Goal: Task Accomplishment & Management: Manage account settings

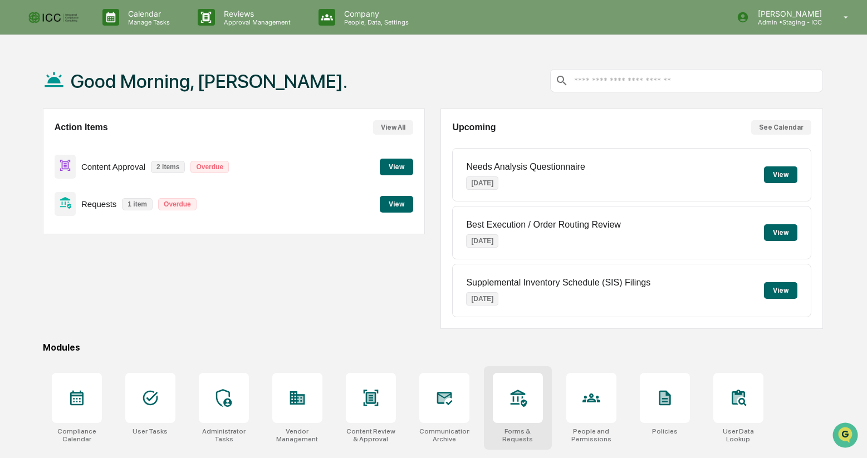
click at [521, 409] on div at bounding box center [518, 398] width 50 height 50
click at [514, 394] on icon at bounding box center [518, 398] width 16 height 17
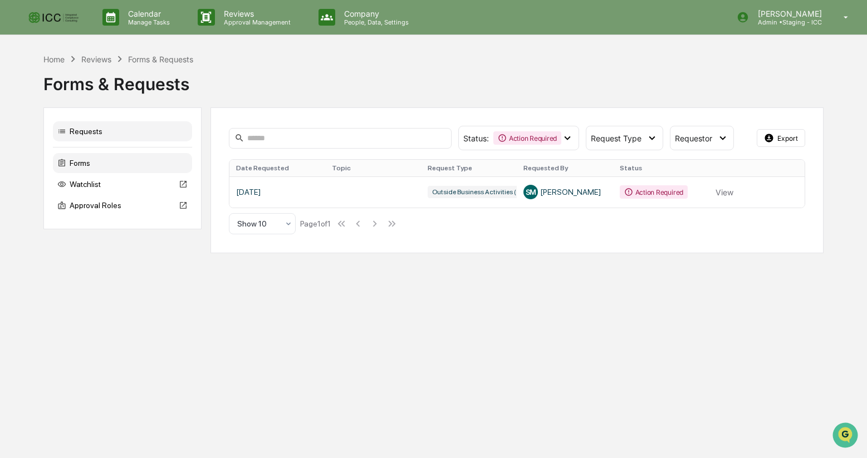
click at [85, 164] on div "Forms" at bounding box center [122, 163] width 139 height 20
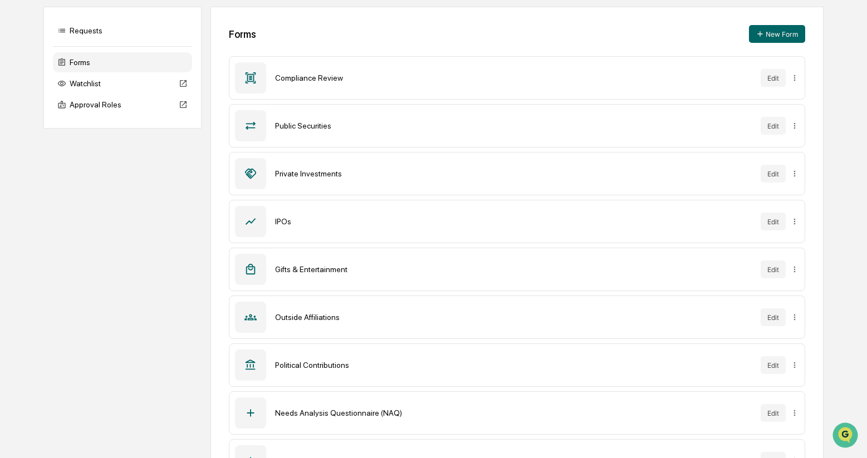
scroll to position [148, 0]
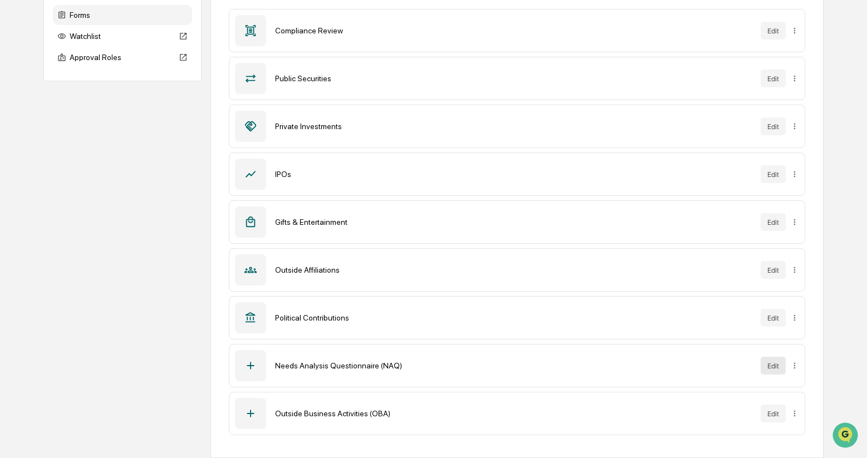
click at [773, 366] on button "Edit" at bounding box center [772, 366] width 25 height 18
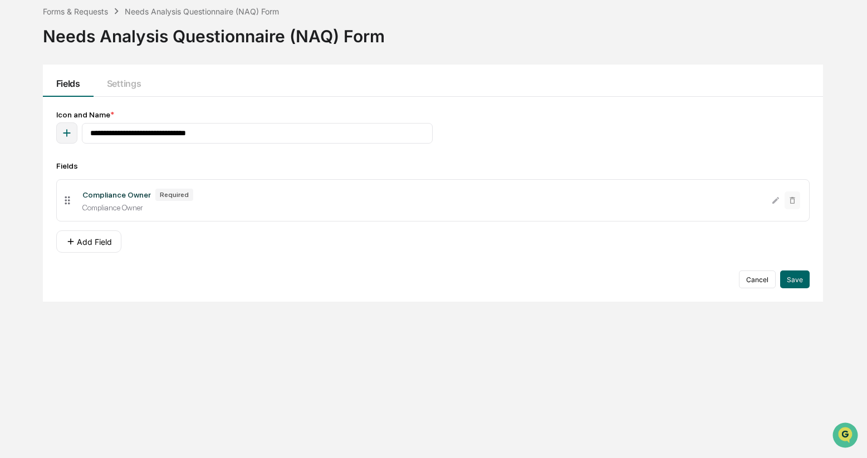
click at [65, 200] on icon at bounding box center [67, 200] width 12 height 12
click at [85, 244] on button "Add Field" at bounding box center [88, 241] width 65 height 22
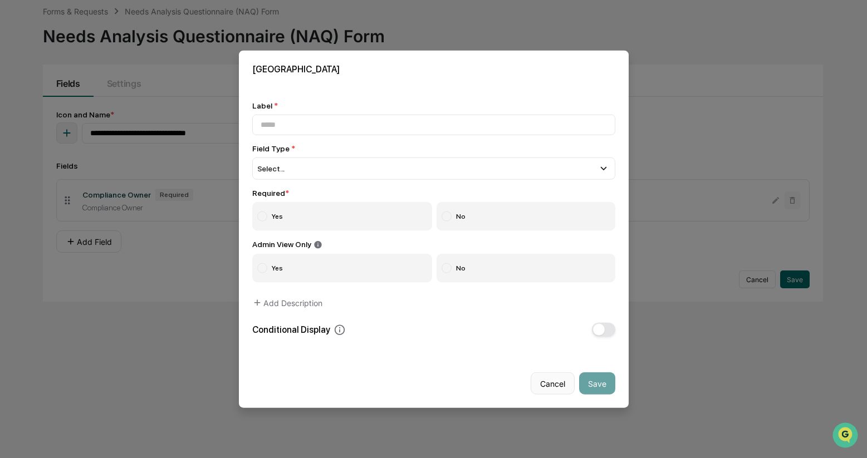
click at [551, 382] on button "Cancel" at bounding box center [553, 383] width 44 height 22
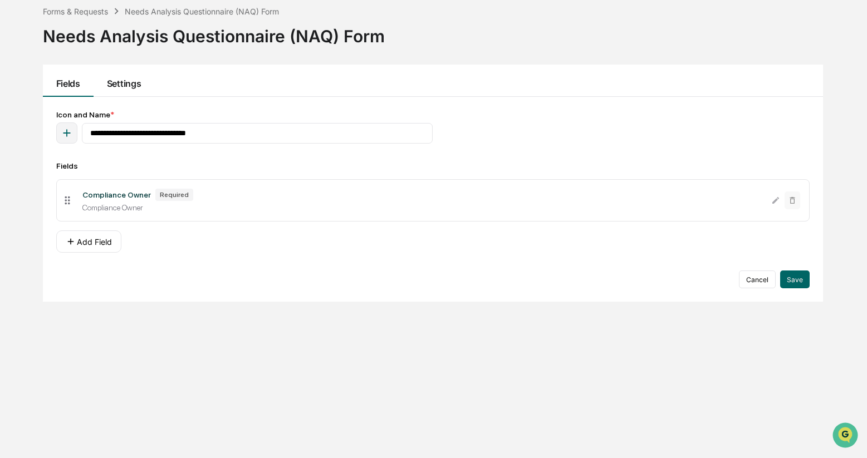
click at [127, 82] on button "Settings" at bounding box center [124, 81] width 61 height 32
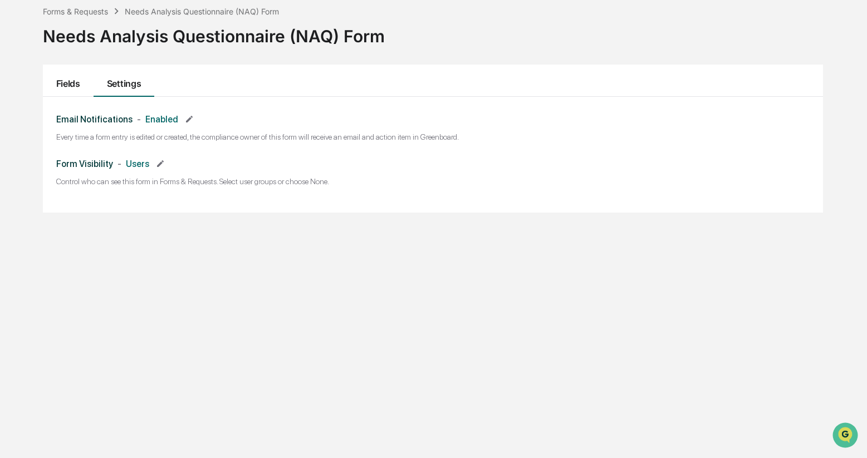
click at [61, 84] on button "Fields" at bounding box center [68, 81] width 51 height 32
click at [92, 12] on div "Forms & Requests" at bounding box center [75, 11] width 65 height 9
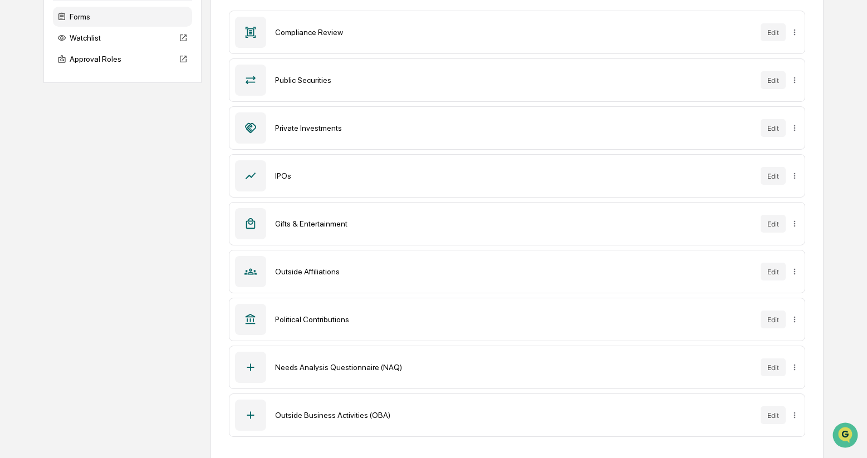
scroll to position [148, 0]
click at [797, 310] on html "Calendar Manage Tasks Reviews Approval Management Company People, Data, Setting…" at bounding box center [433, 81] width 867 height 458
click at [808, 408] on div "Sync to Accounts" at bounding box center [793, 406] width 91 height 18
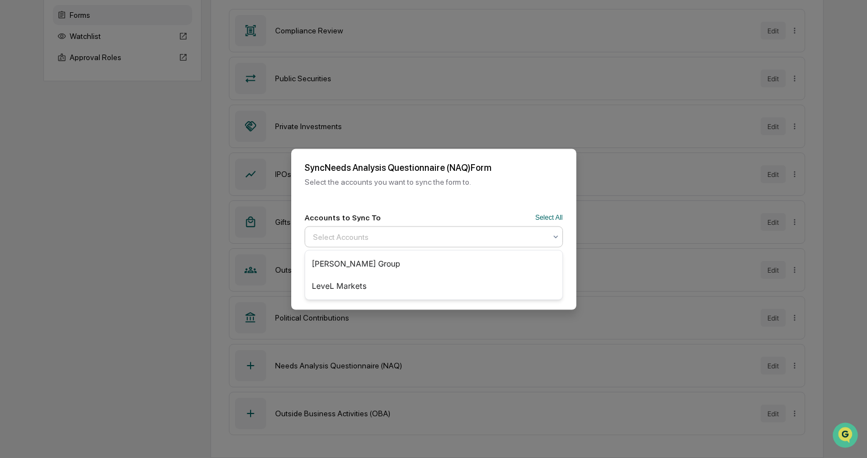
click at [557, 233] on icon at bounding box center [555, 236] width 9 height 9
click at [494, 286] on button "Cancel" at bounding box center [486, 285] width 43 height 22
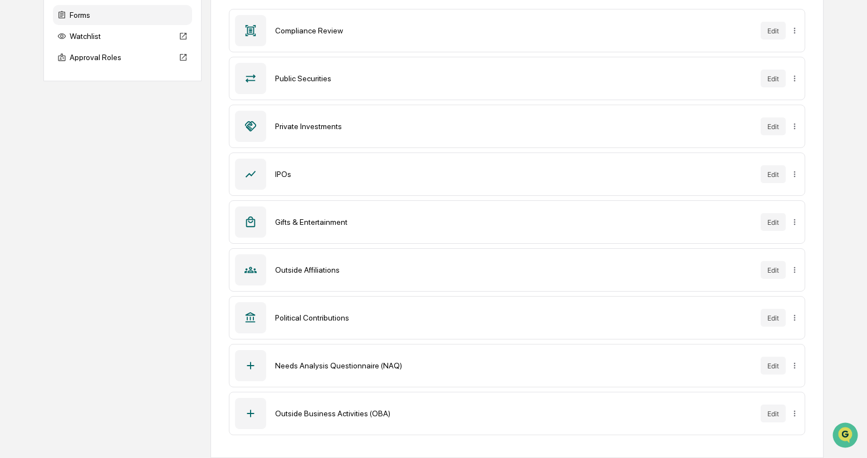
click at [256, 361] on icon at bounding box center [250, 366] width 12 height 12
click at [328, 366] on div "Needs Analysis Questionnaire (NAQ)" at bounding box center [513, 365] width 477 height 9
click at [845, 433] on img "Open customer support" at bounding box center [845, 435] width 28 height 22
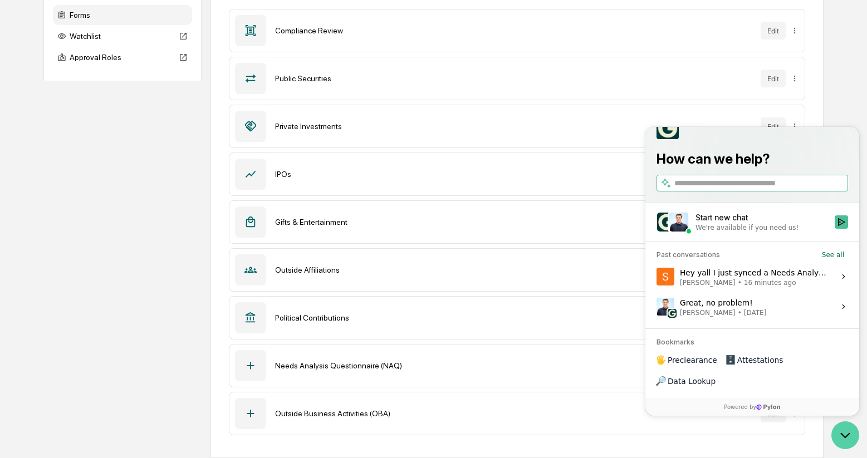
click at [847, 436] on icon "Open customer support" at bounding box center [845, 435] width 28 height 28
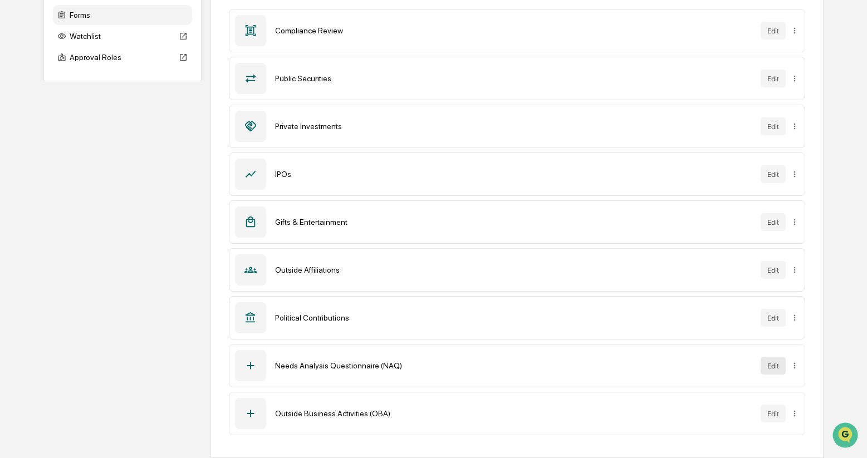
click at [776, 365] on button "Edit" at bounding box center [772, 366] width 25 height 18
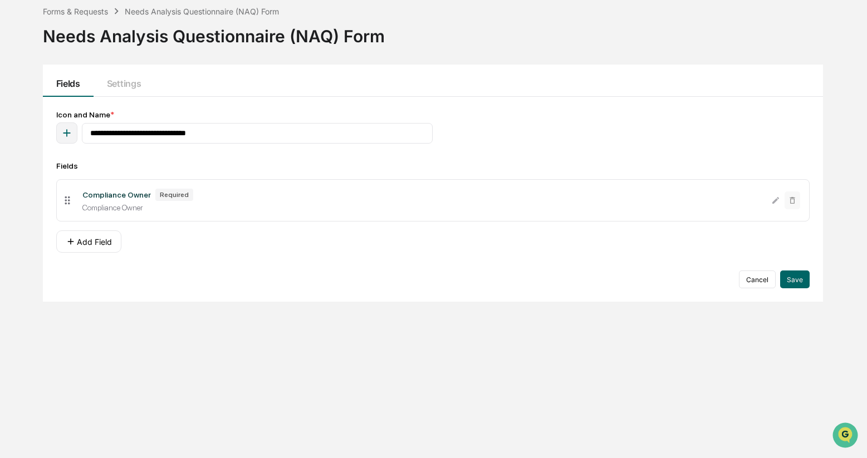
click at [774, 222] on li "Compliance Owner Required Compliance Owner" at bounding box center [432, 200] width 753 height 42
click at [137, 83] on button "Settings" at bounding box center [124, 81] width 61 height 32
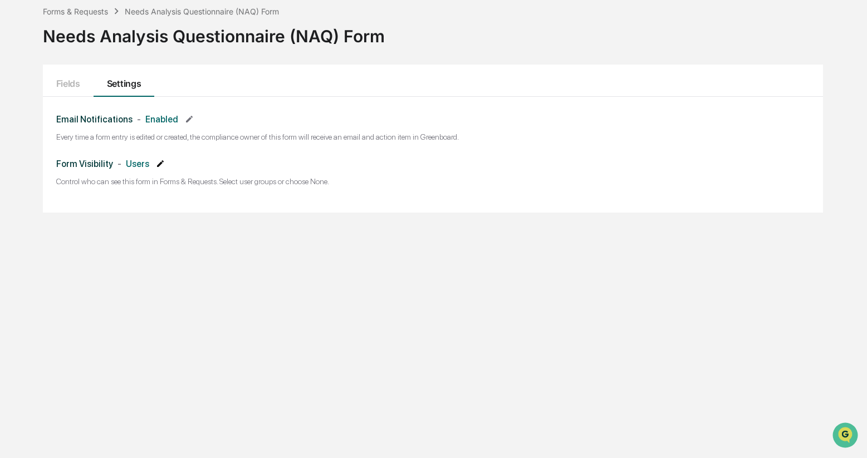
click at [162, 163] on icon at bounding box center [160, 163] width 9 height 9
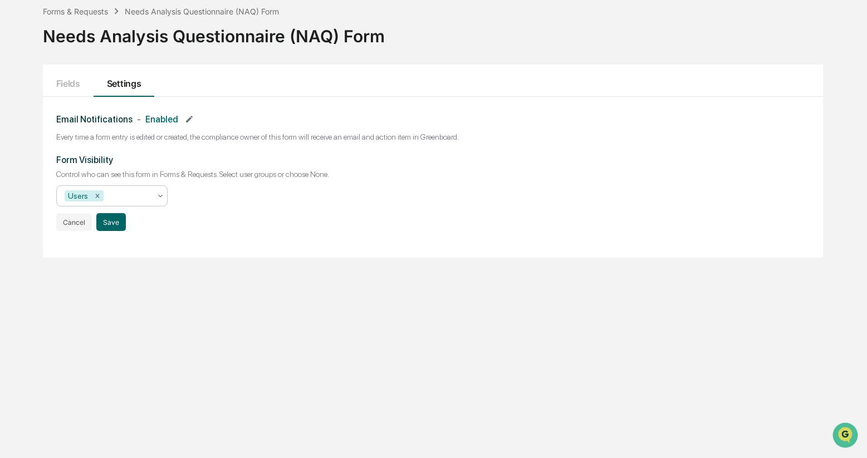
click at [160, 198] on icon at bounding box center [160, 196] width 4 height 3
click at [125, 331] on div "Integrated Compliance Consulting" at bounding box center [112, 320] width 110 height 36
click at [372, 321] on div "Forms & Requests Needs Analysis Questionnaire (NAQ) Form Needs Analysis Questio…" at bounding box center [432, 229] width 813 height 458
click at [113, 227] on button "Save" at bounding box center [111, 222] width 30 height 18
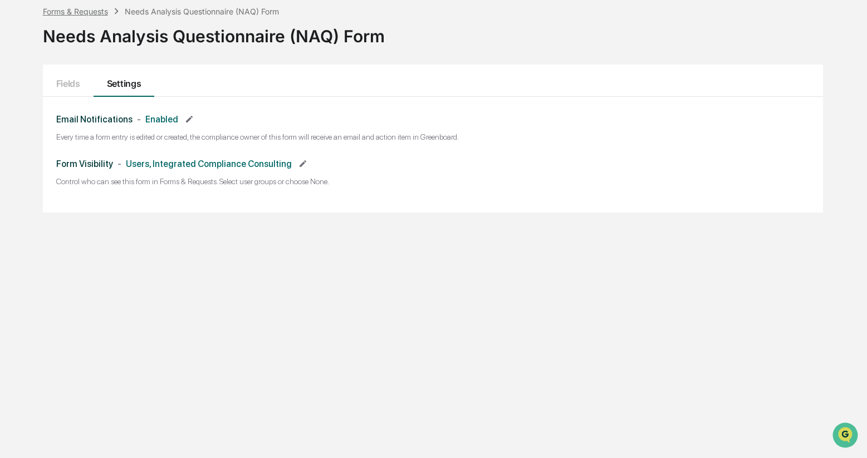
click at [95, 10] on div "Forms & Requests" at bounding box center [75, 11] width 65 height 9
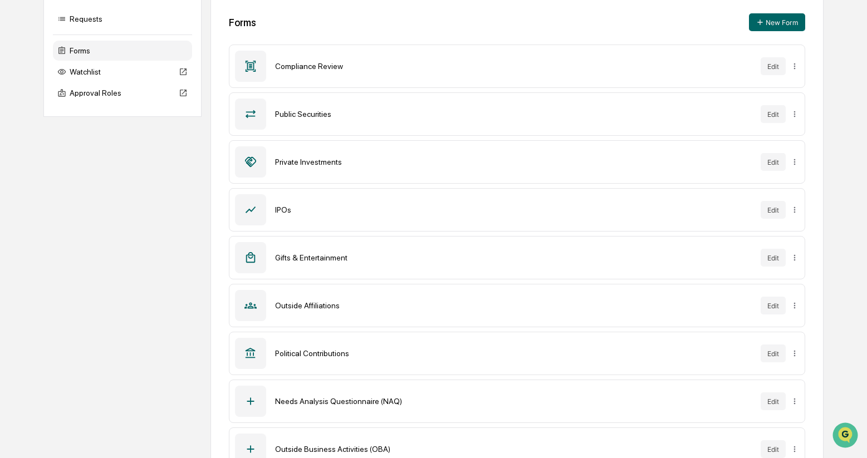
scroll to position [148, 0]
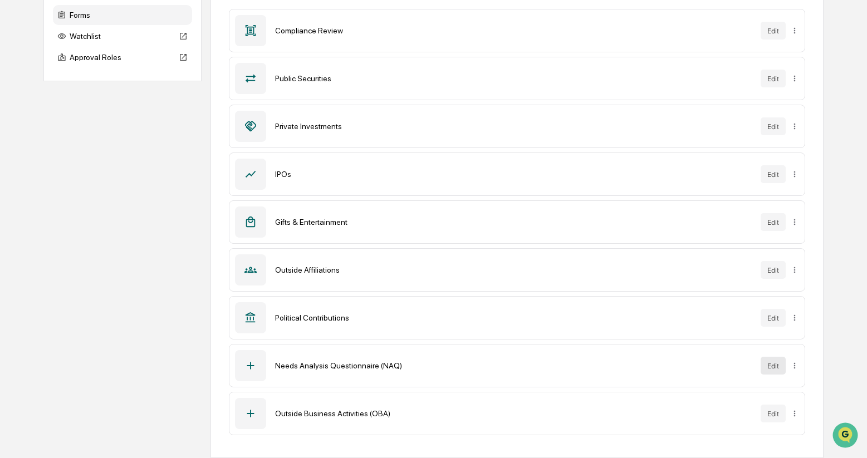
click at [777, 367] on button "Edit" at bounding box center [772, 366] width 25 height 18
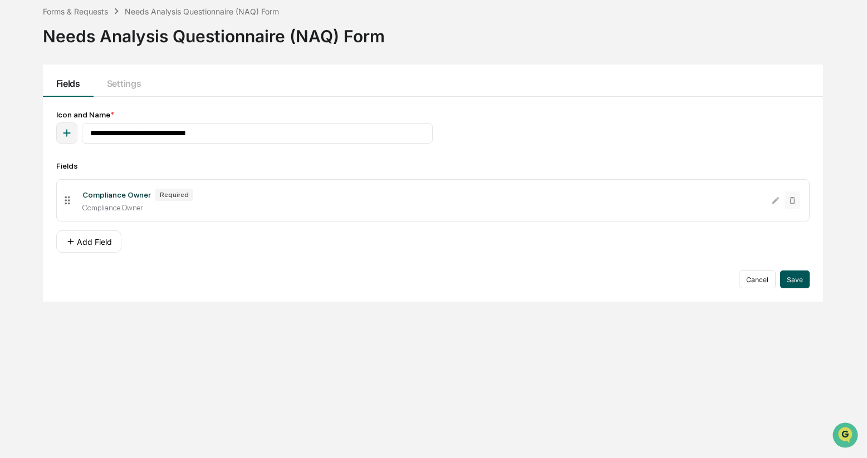
click at [796, 283] on button "Save" at bounding box center [795, 280] width 30 height 18
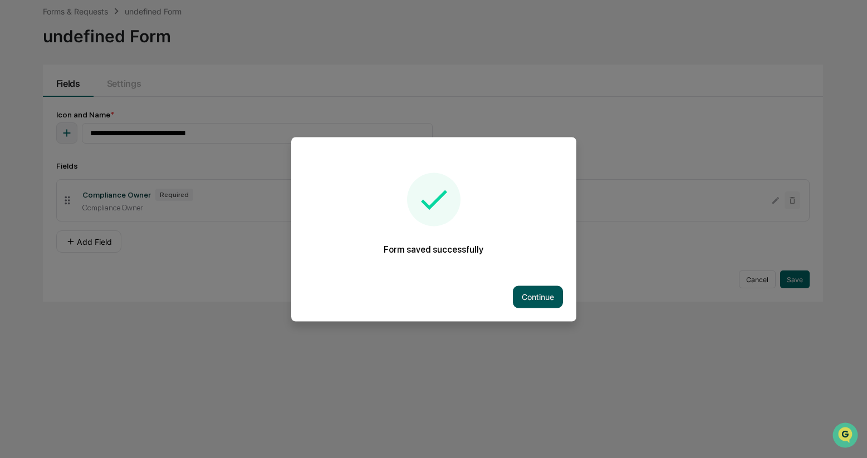
click at [531, 298] on button "Continue" at bounding box center [538, 297] width 50 height 22
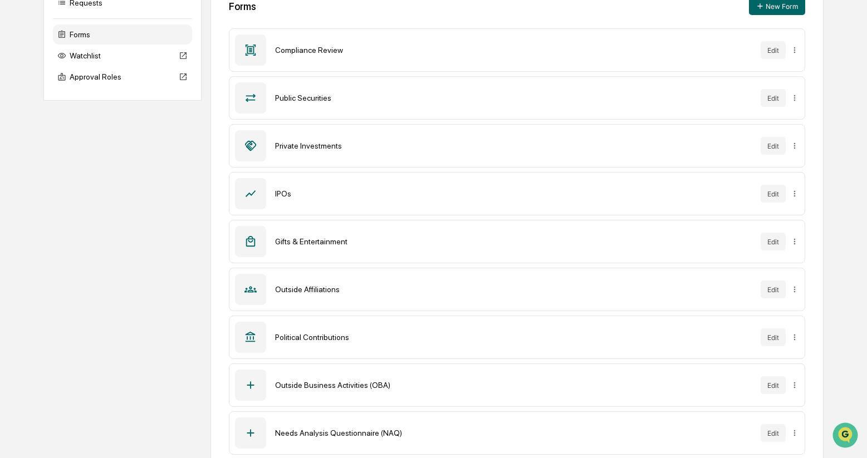
scroll to position [148, 0]
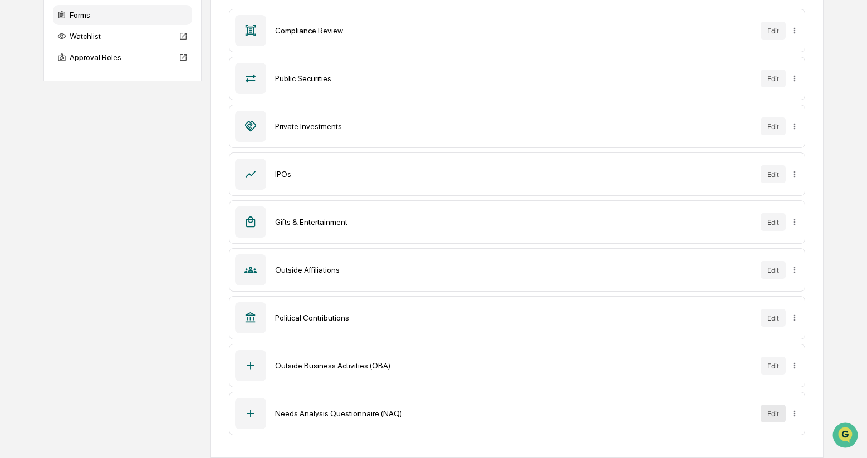
click at [774, 416] on button "Edit" at bounding box center [772, 414] width 25 height 18
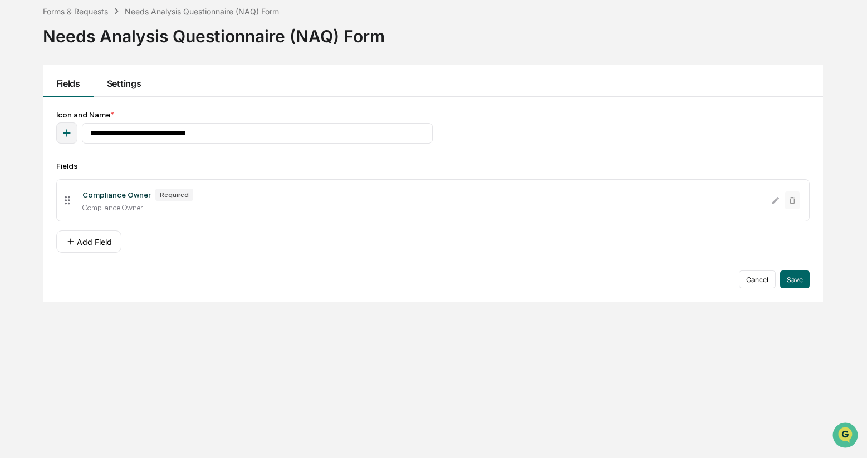
click at [130, 85] on button "Settings" at bounding box center [124, 81] width 61 height 32
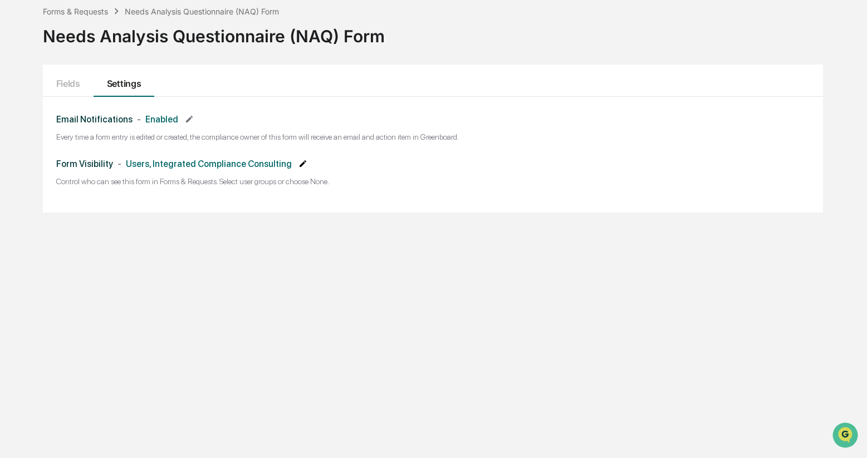
click at [306, 163] on icon at bounding box center [302, 163] width 9 height 9
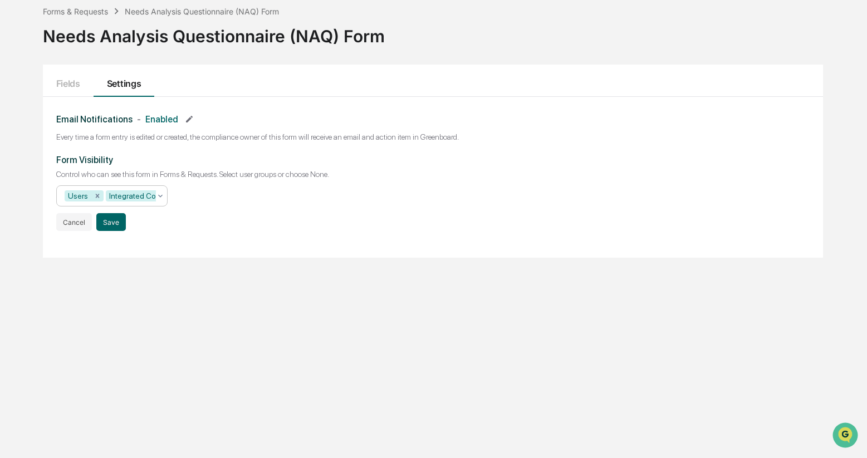
scroll to position [0, 102]
click at [159, 199] on icon at bounding box center [160, 196] width 9 height 9
click at [138, 298] on div "Full Access Administrators" at bounding box center [112, 290] width 110 height 22
click at [229, 213] on div "Form Visibility Control who can see this form in Forms & Requests. Select user …" at bounding box center [432, 193] width 753 height 76
click at [110, 222] on button "Save" at bounding box center [111, 222] width 30 height 18
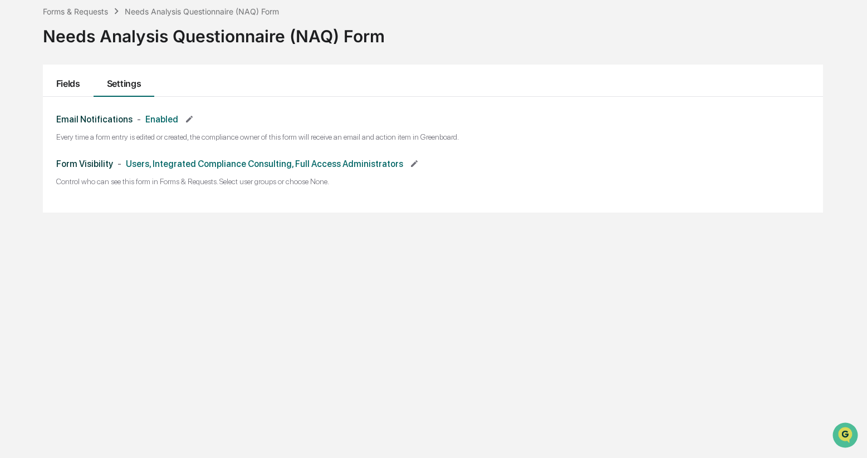
click at [75, 85] on button "Fields" at bounding box center [68, 81] width 51 height 32
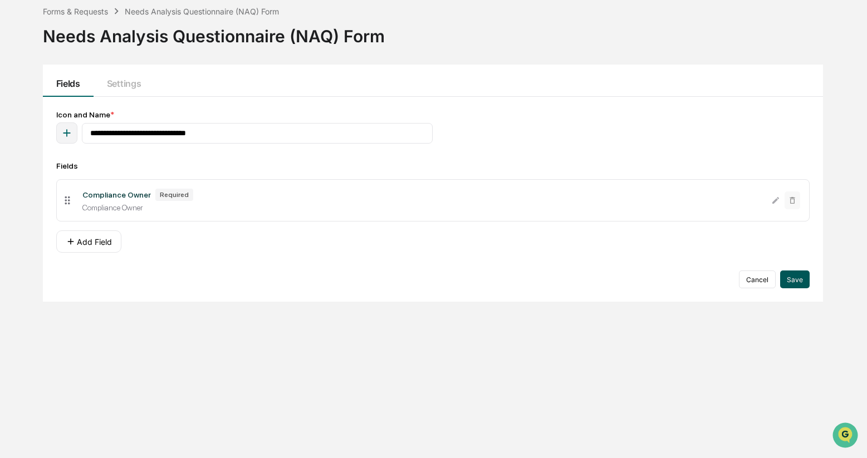
click at [798, 278] on button "Save" at bounding box center [795, 280] width 30 height 18
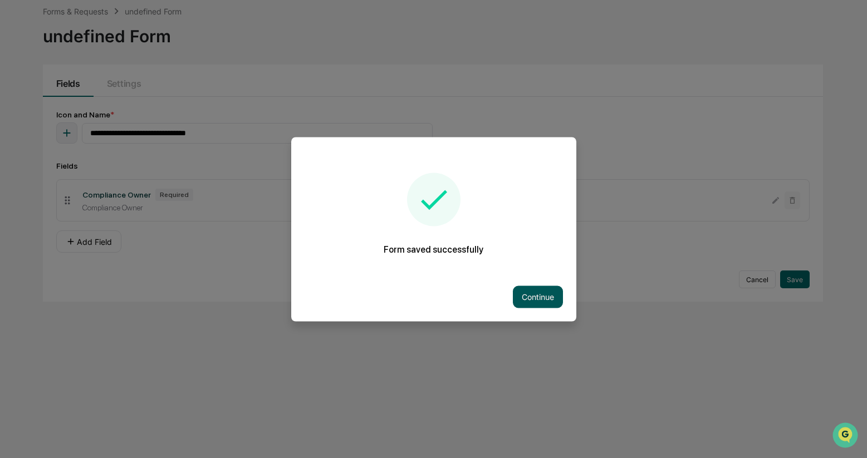
click at [531, 298] on button "Continue" at bounding box center [538, 297] width 50 height 22
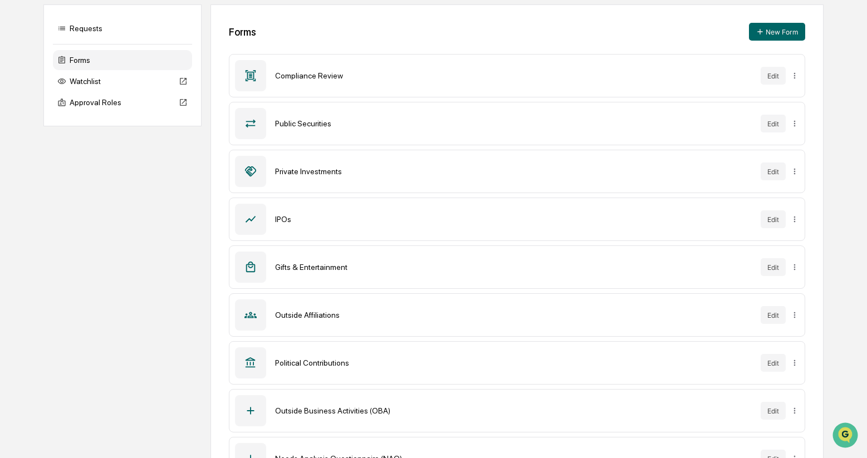
scroll to position [148, 0]
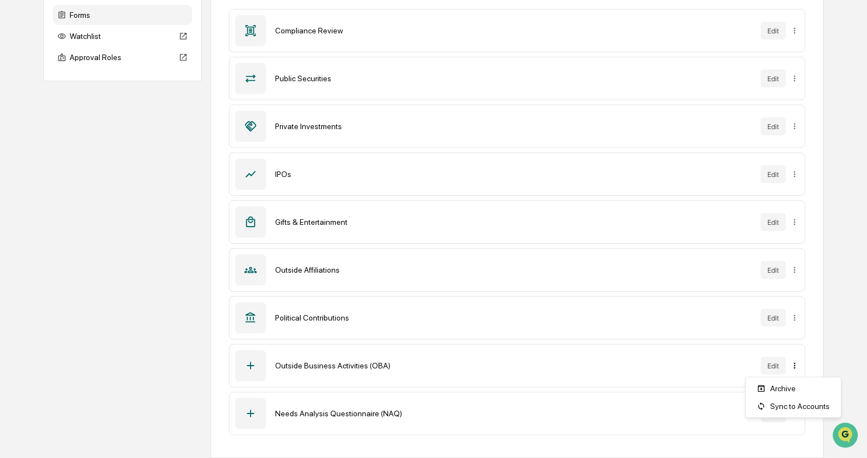
click at [793, 310] on html "Calendar Manage Tasks Reviews Approval Management Company People, Data, Setting…" at bounding box center [433, 81] width 867 height 458
click at [776, 310] on html "Calendar Manage Tasks Reviews Approval Management Company People, Data, Setting…" at bounding box center [433, 81] width 867 height 458
click at [775, 367] on button "Edit" at bounding box center [772, 366] width 25 height 18
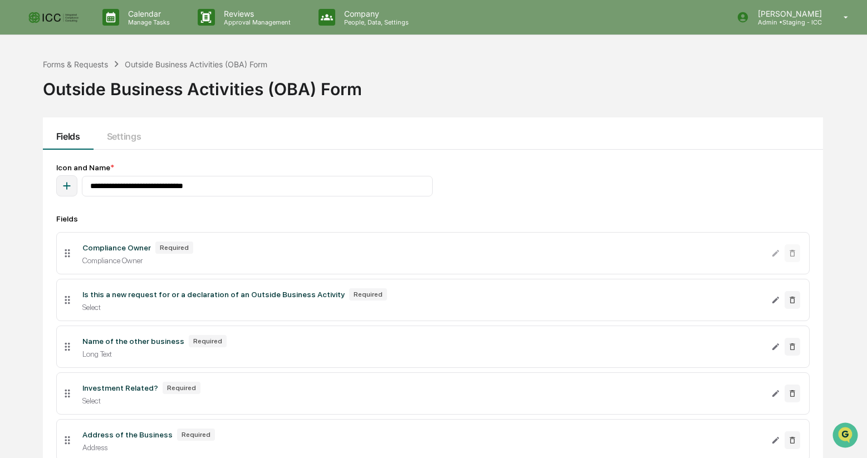
click at [721, 257] on div "Compliance Owner" at bounding box center [422, 260] width 680 height 9
click at [820, 20] on p "Admin • Staging - ICC" at bounding box center [788, 22] width 78 height 8
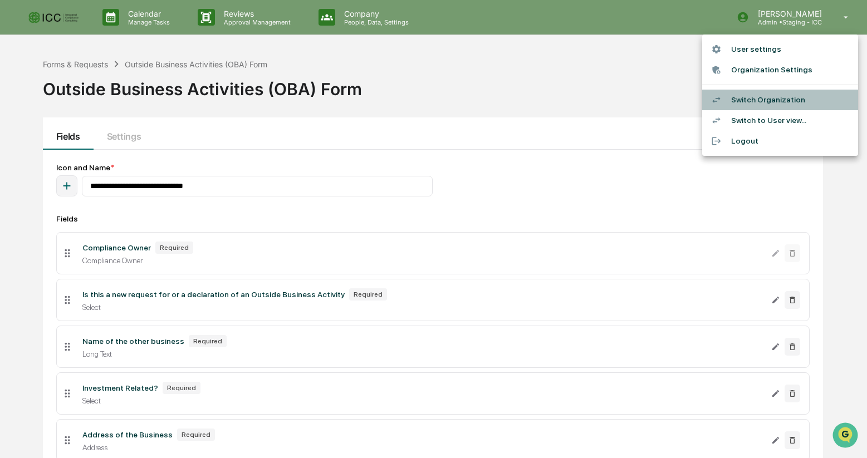
click at [773, 101] on li "Switch Organization" at bounding box center [780, 100] width 156 height 21
